Goal: Navigation & Orientation: Find specific page/section

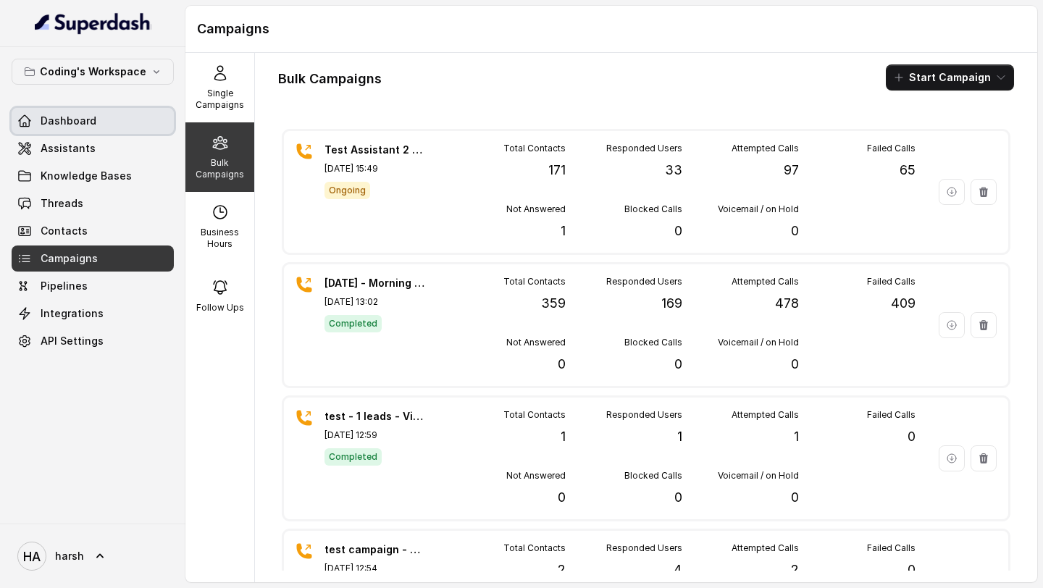
click at [81, 125] on span "Dashboard" at bounding box center [69, 121] width 56 height 14
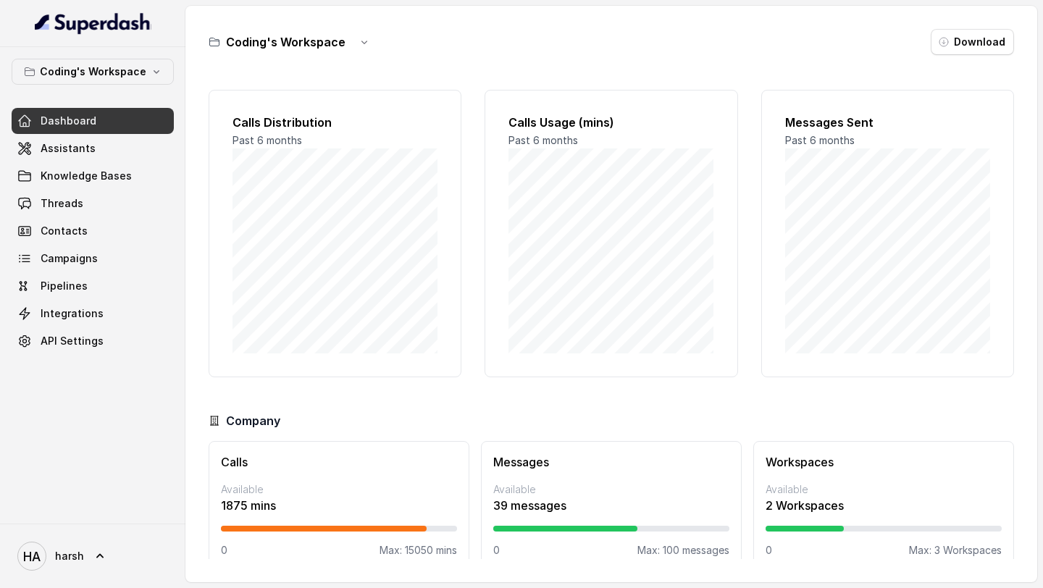
click at [81, 125] on span "Dashboard" at bounding box center [69, 121] width 56 height 14
